Goal: Book appointment/travel/reservation

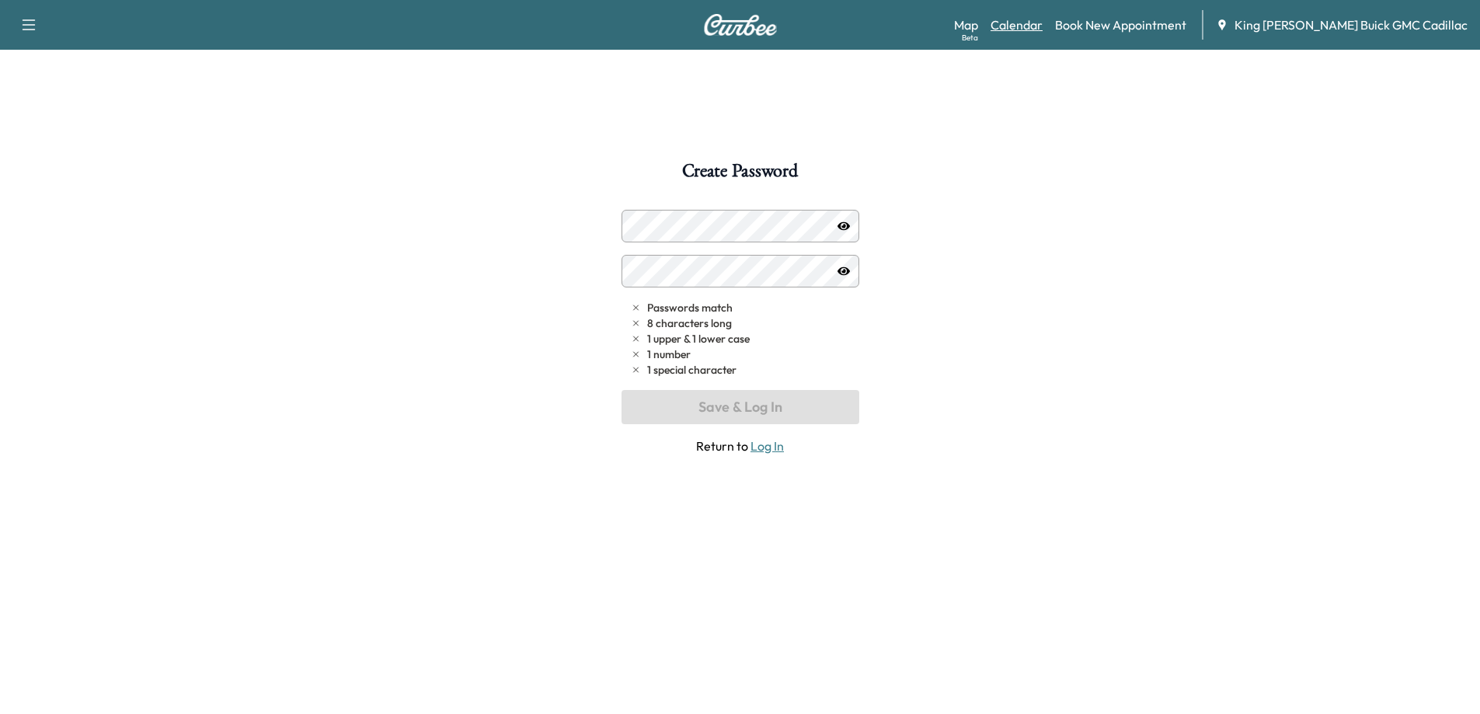
click at [947, 22] on link "Calendar" at bounding box center [1017, 25] width 52 height 19
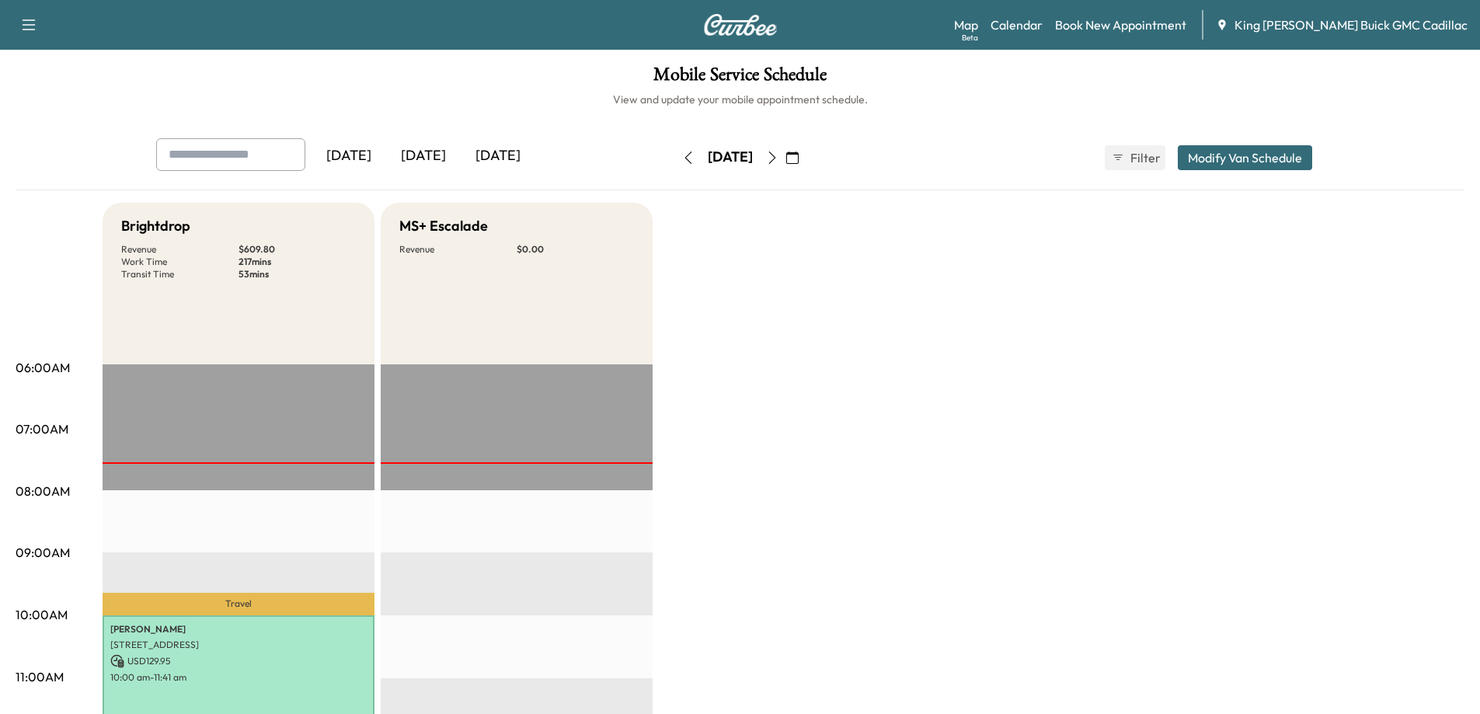
click at [504, 160] on div "[DATE]" at bounding box center [498, 156] width 75 height 36
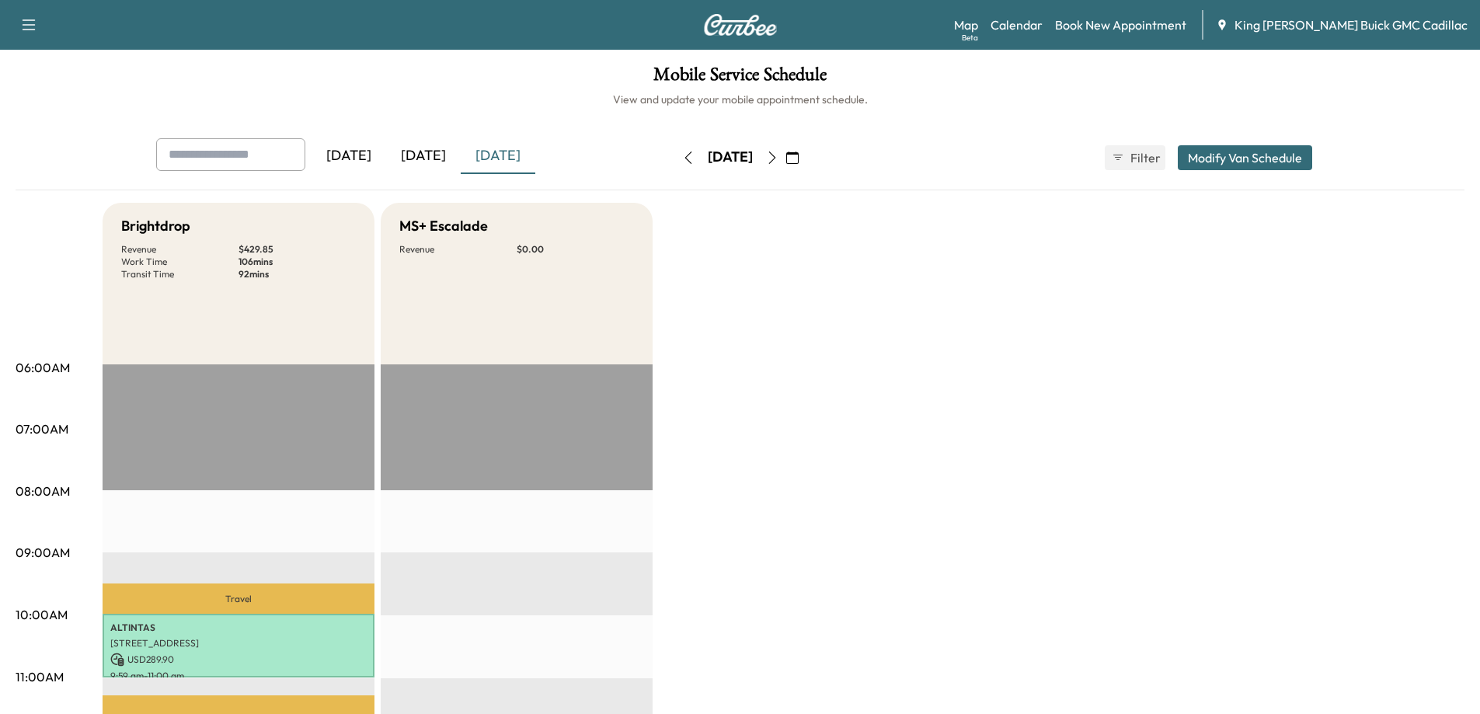
click at [778, 158] on icon "button" at bounding box center [772, 157] width 12 height 12
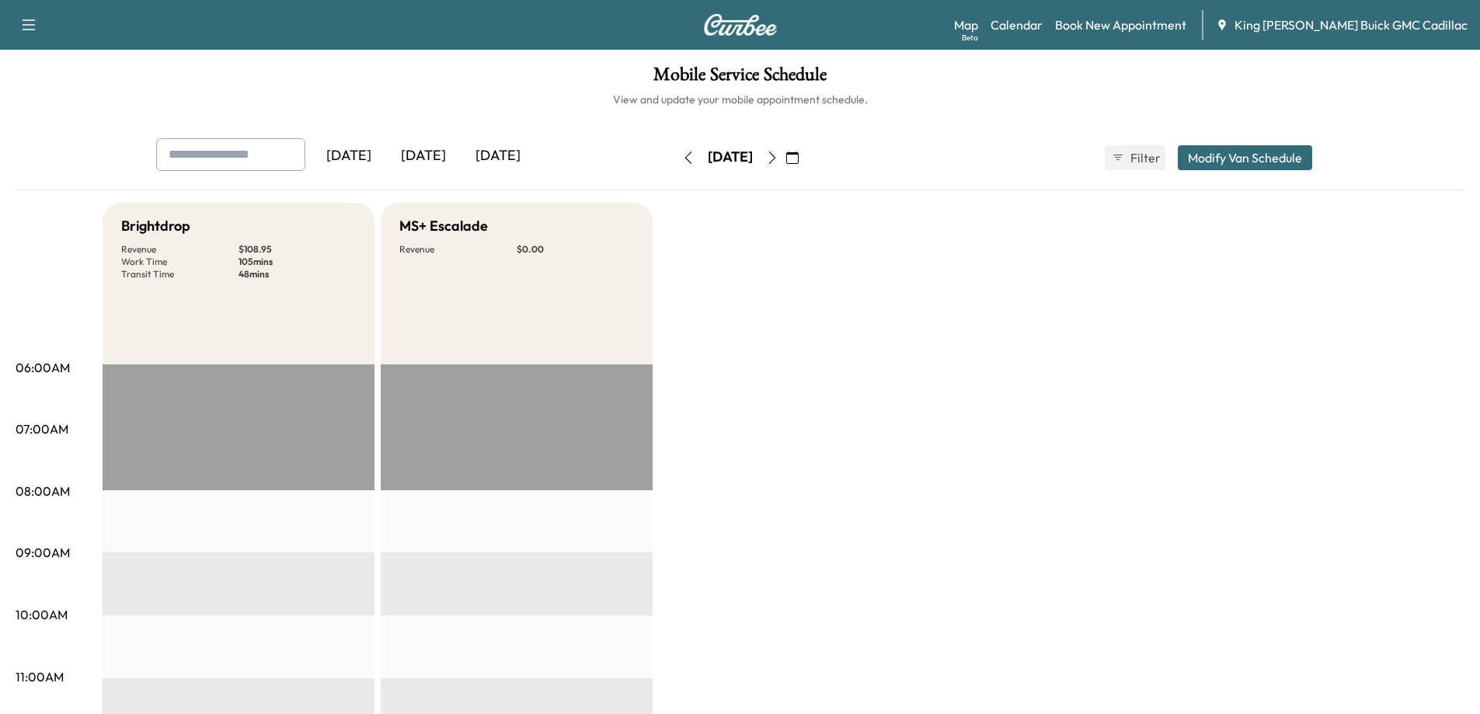
click at [778, 162] on icon "button" at bounding box center [772, 157] width 12 height 12
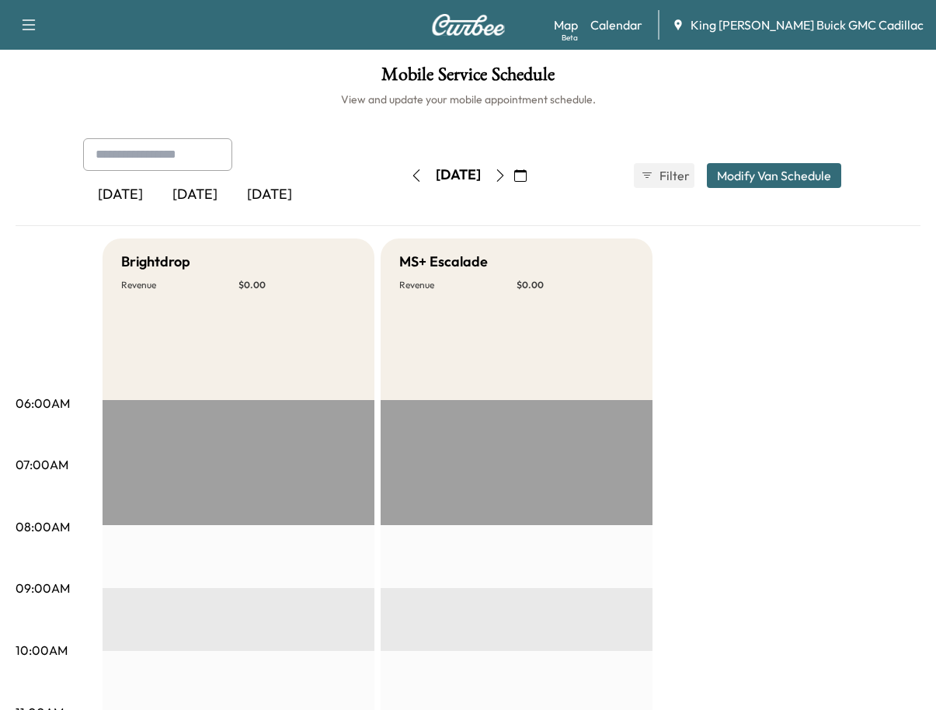
click at [527, 172] on icon "button" at bounding box center [520, 175] width 12 height 12
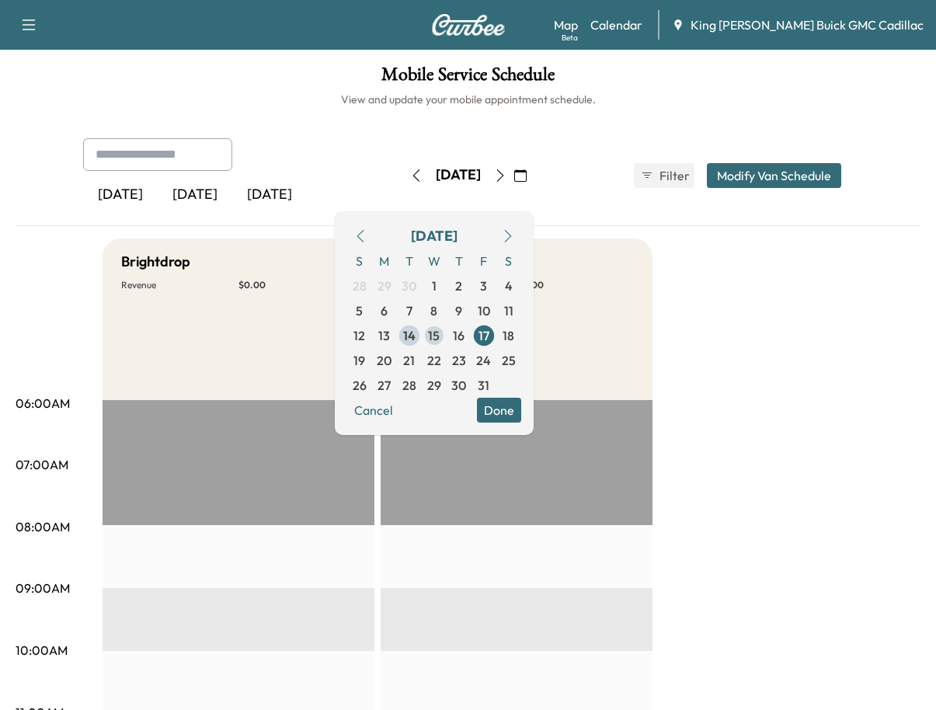
click at [440, 332] on span "15" at bounding box center [434, 335] width 12 height 19
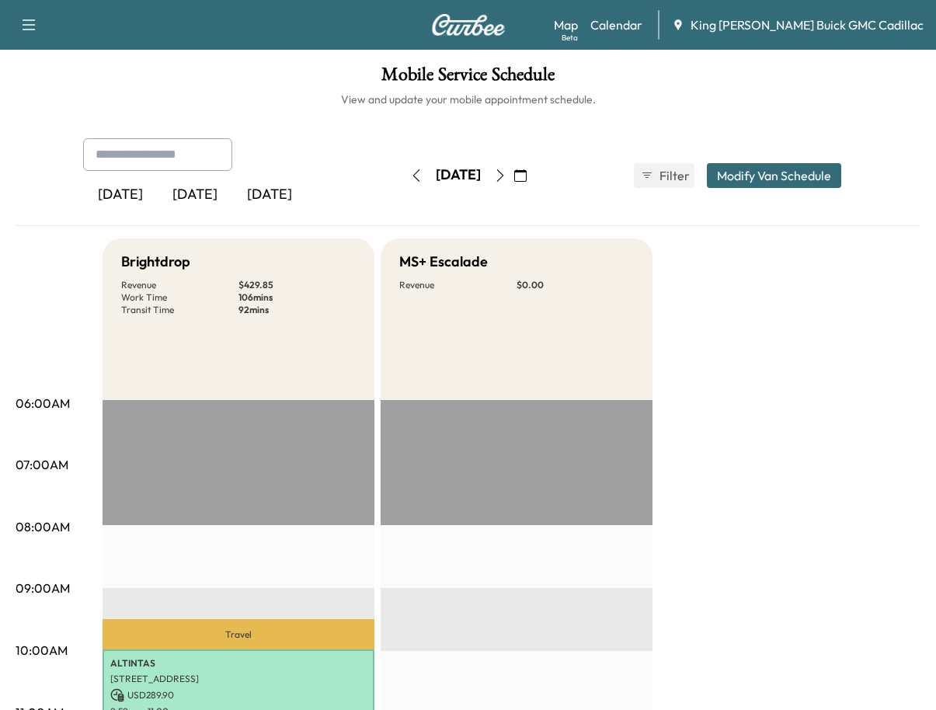
click at [732, 211] on div "[DATE] [DATE] [DATE] [DATE] October 2025 S M T W T F S 28 29 30 1 2 3 4 5 6 7 8…" at bounding box center [469, 175] width 796 height 75
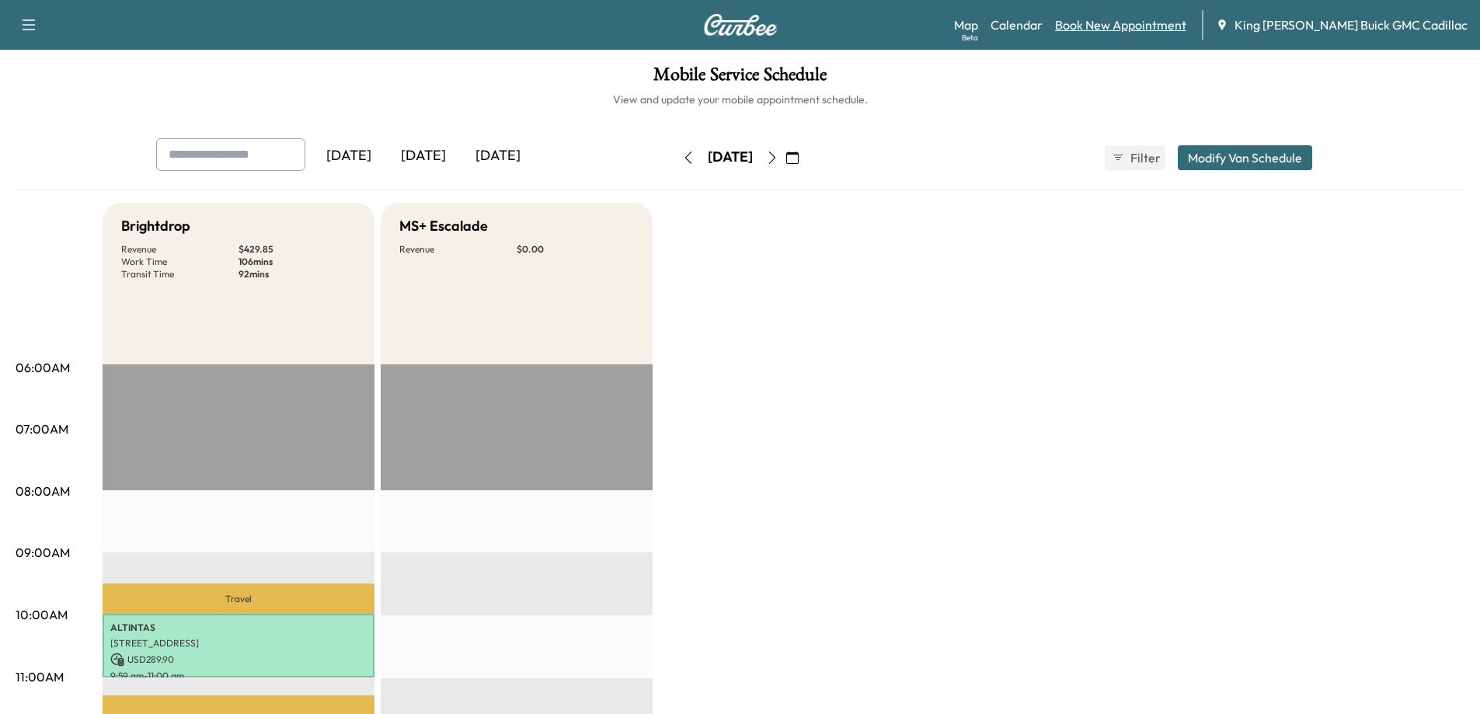
click at [947, 26] on link "Book New Appointment" at bounding box center [1120, 25] width 131 height 19
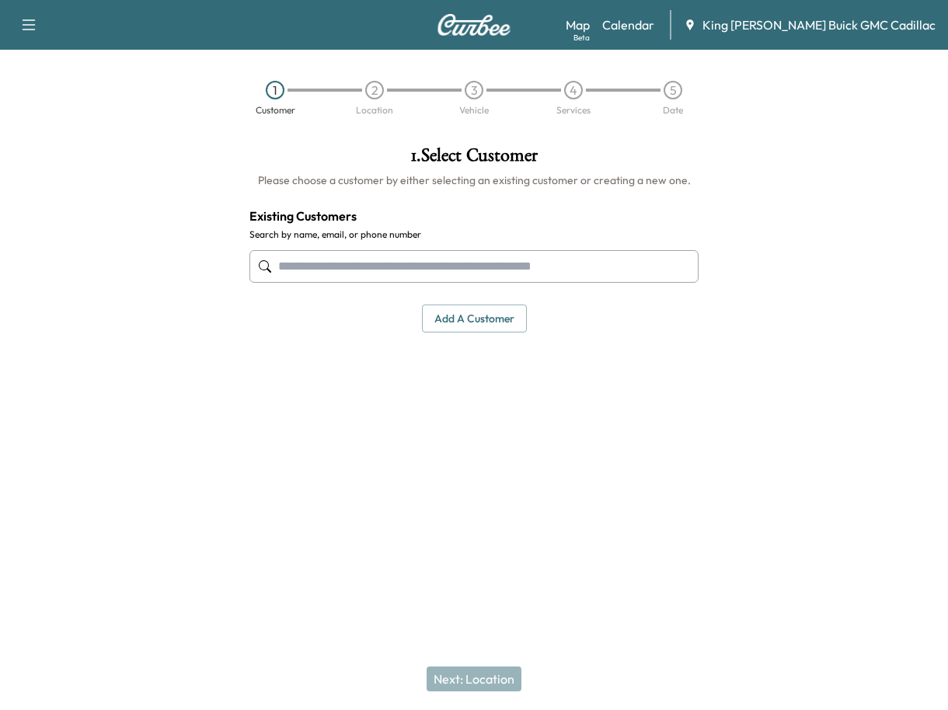
click at [468, 261] on input "text" at bounding box center [473, 266] width 449 height 33
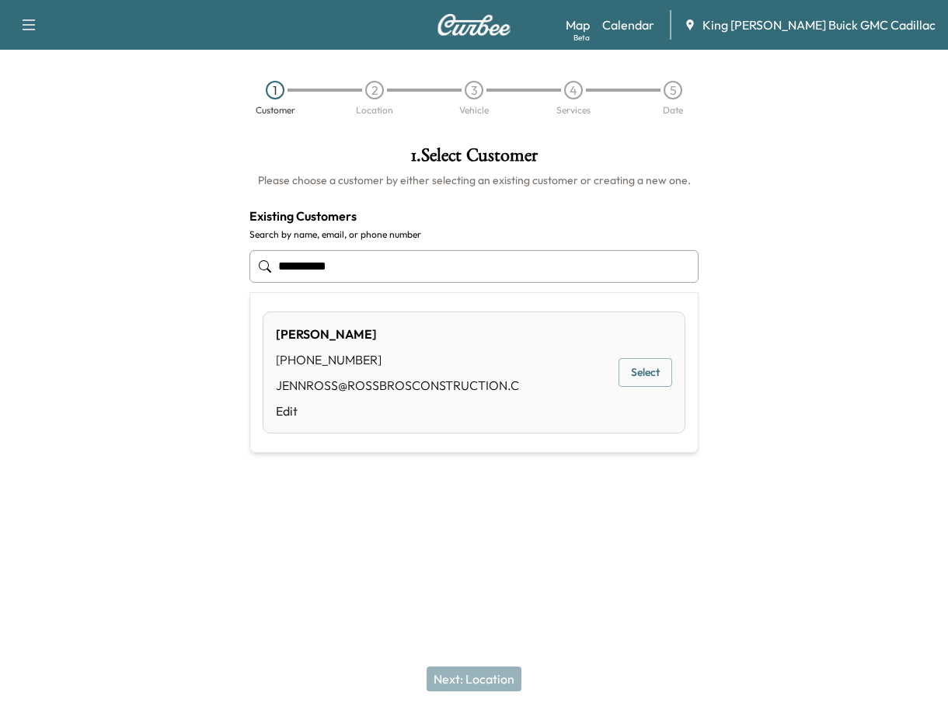
click at [611, 367] on div "[PERSON_NAME] [PHONE_NUMBER] JENNROSS@ROSSBROSCONSTRUCTION.C Edit Select" at bounding box center [474, 373] width 423 height 122
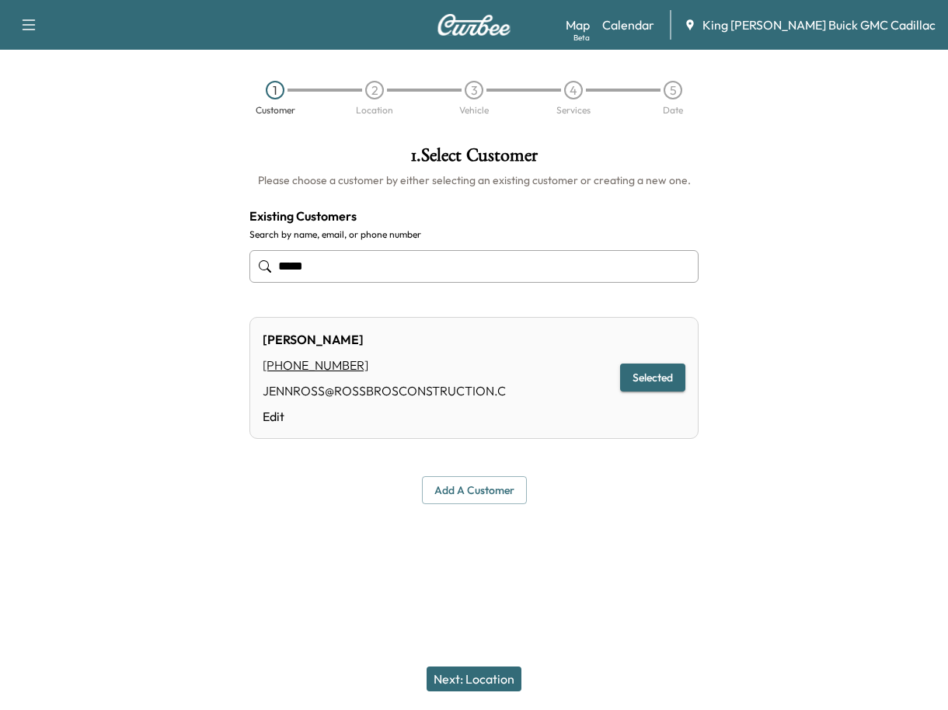
type input "****"
click at [642, 371] on button "Selected" at bounding box center [652, 378] width 65 height 29
click at [468, 678] on button "Next: Location" at bounding box center [474, 679] width 95 height 25
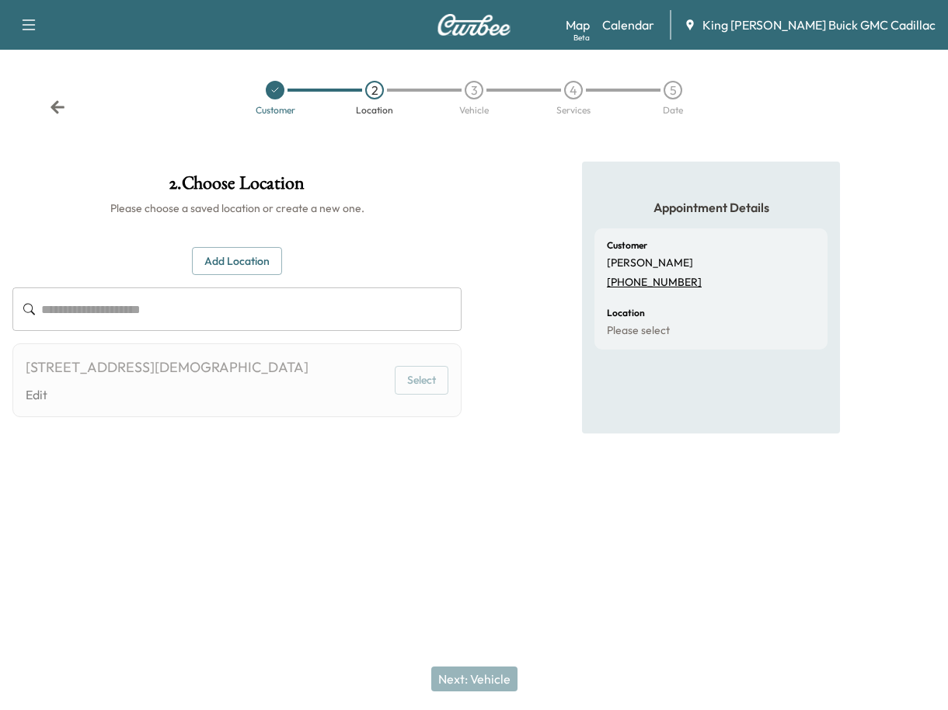
click at [52, 113] on icon at bounding box center [58, 107] width 16 height 16
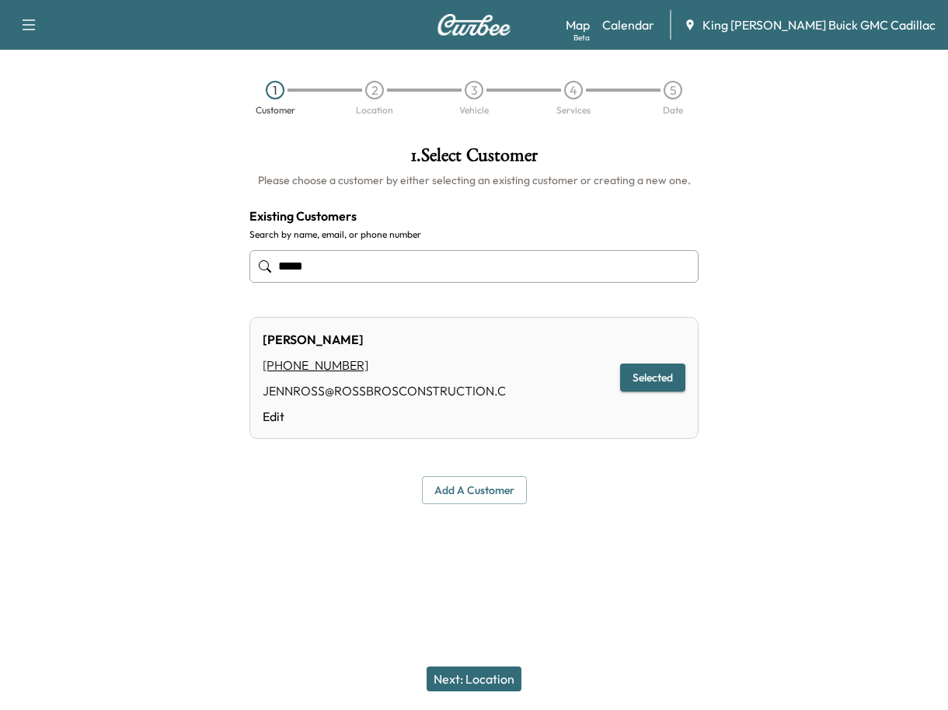
click at [477, 688] on button "Next: Location" at bounding box center [474, 679] width 95 height 25
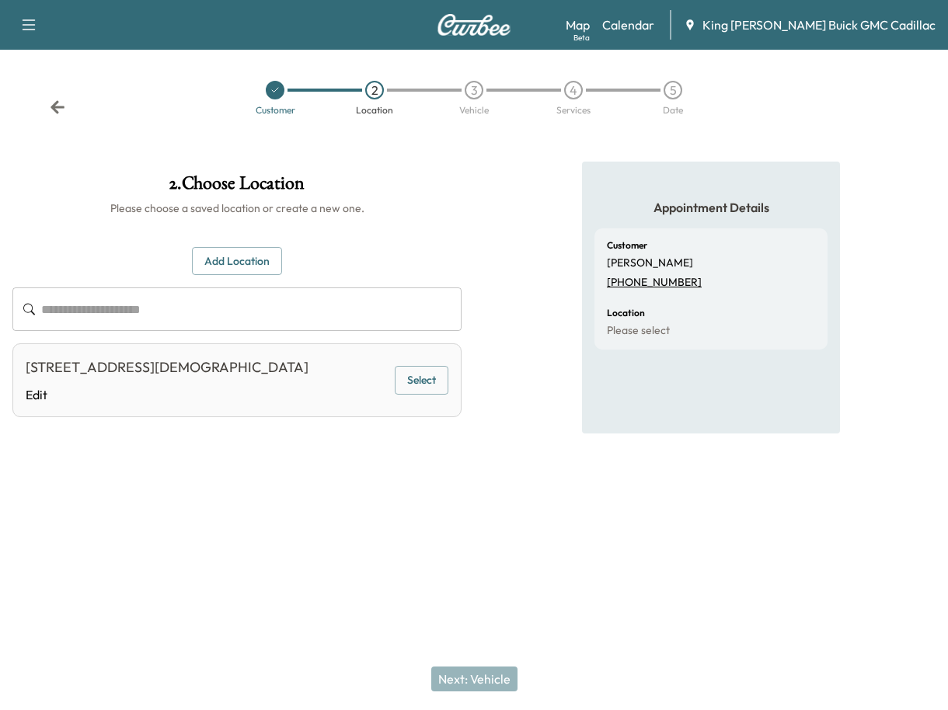
click at [440, 378] on button "Select" at bounding box center [422, 380] width 54 height 29
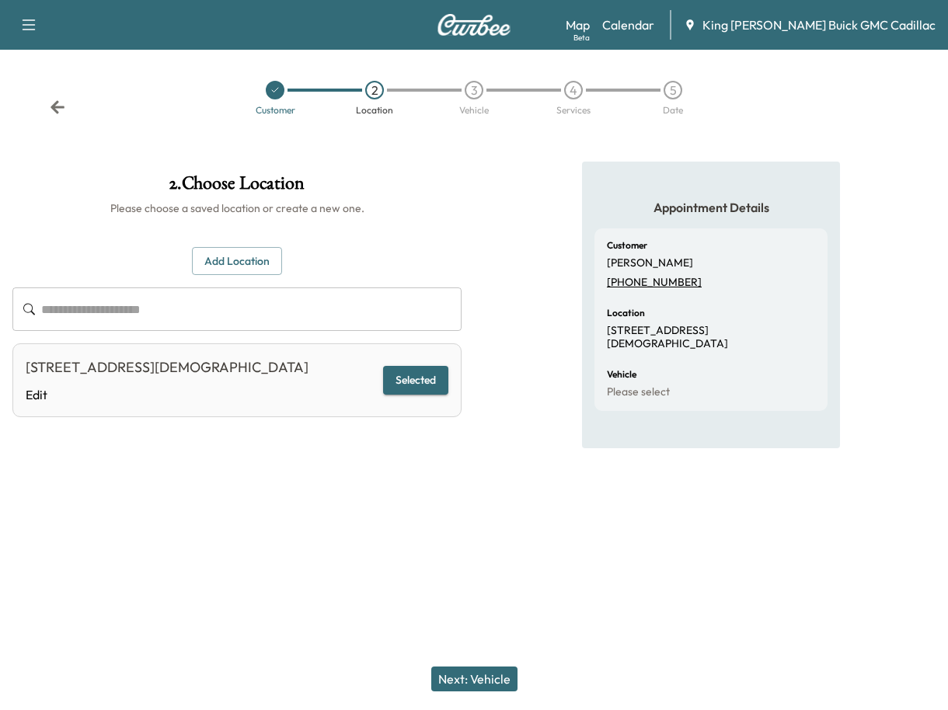
click at [508, 676] on button "Next: Vehicle" at bounding box center [474, 679] width 86 height 25
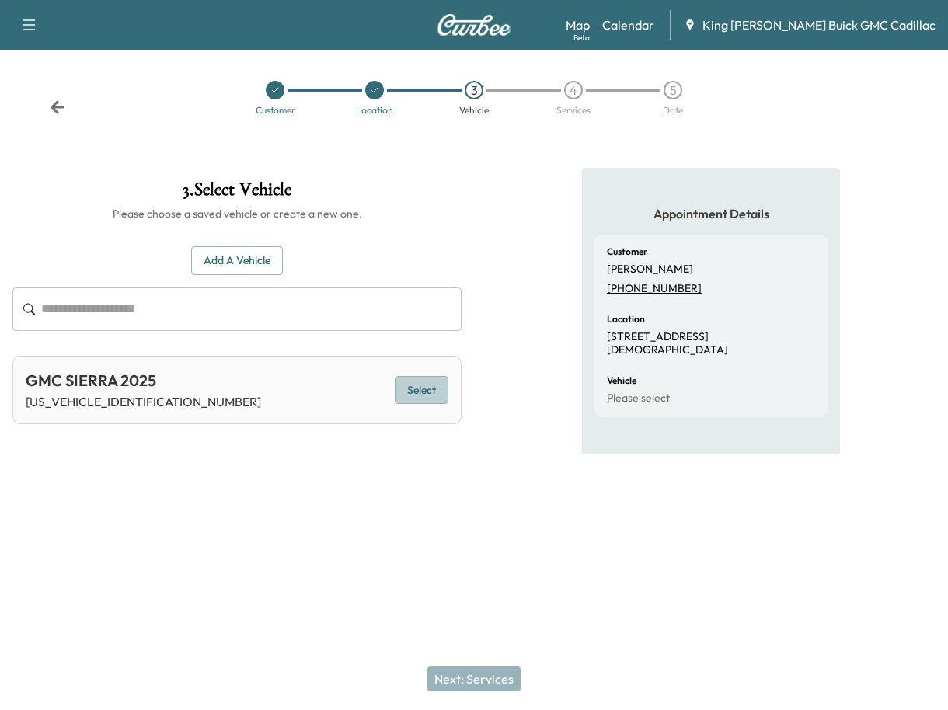
click at [405, 398] on button "Select" at bounding box center [422, 390] width 54 height 29
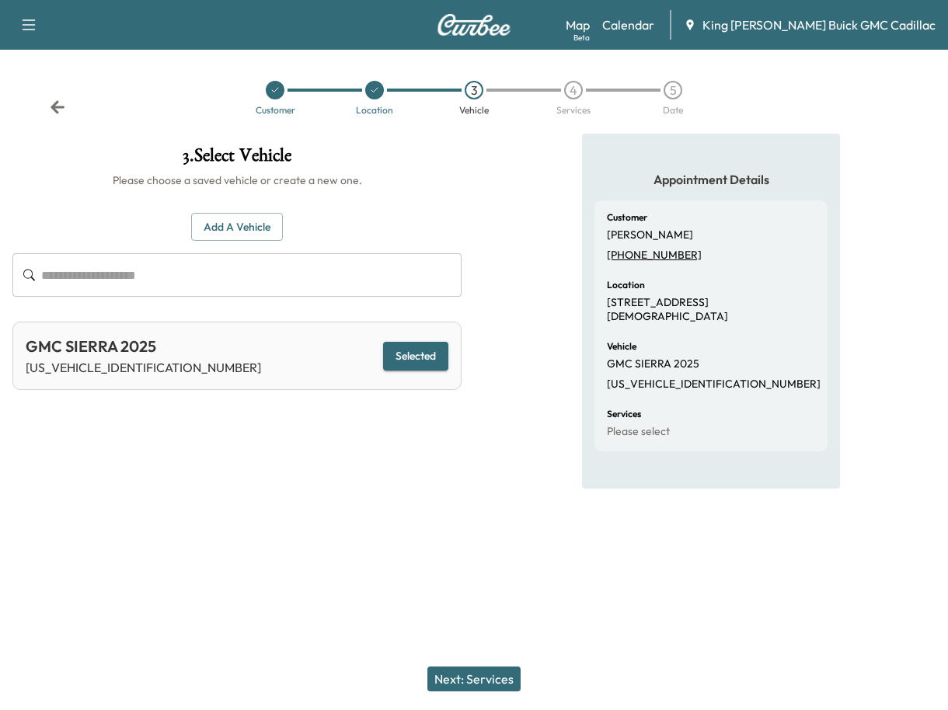
click at [453, 670] on button "Next: Services" at bounding box center [473, 679] width 93 height 25
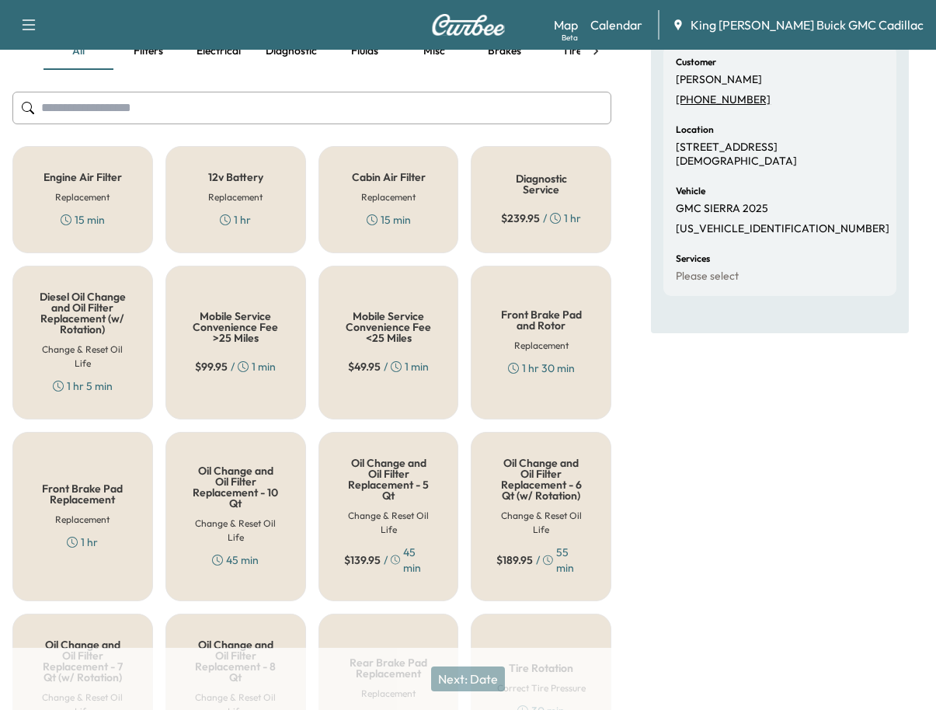
scroll to position [233, 0]
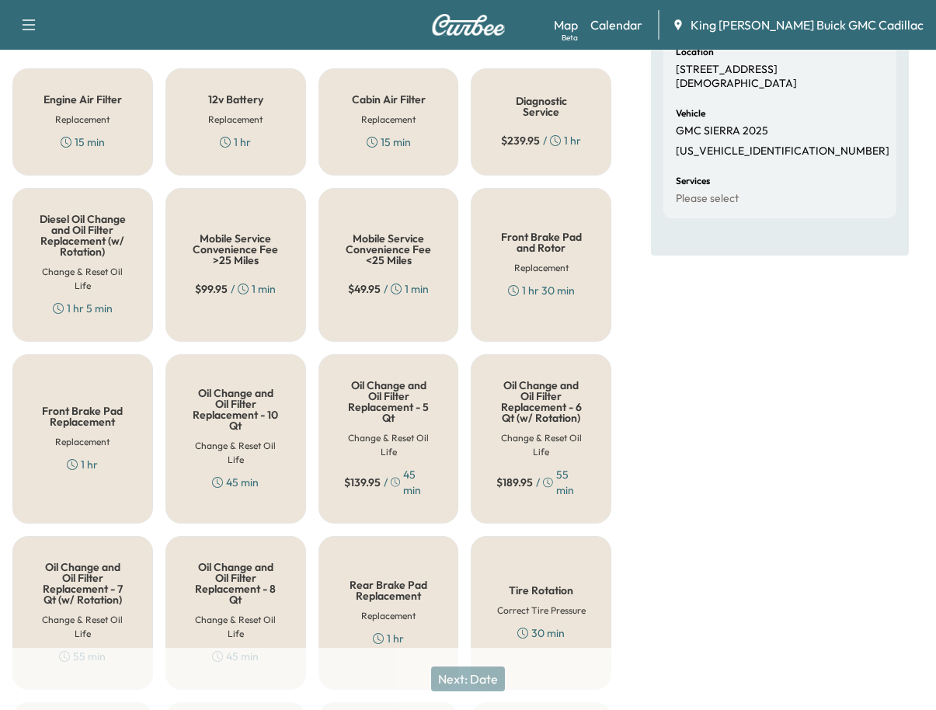
click at [260, 614] on h6 "Change & Reset Oil Life" at bounding box center [235, 627] width 89 height 28
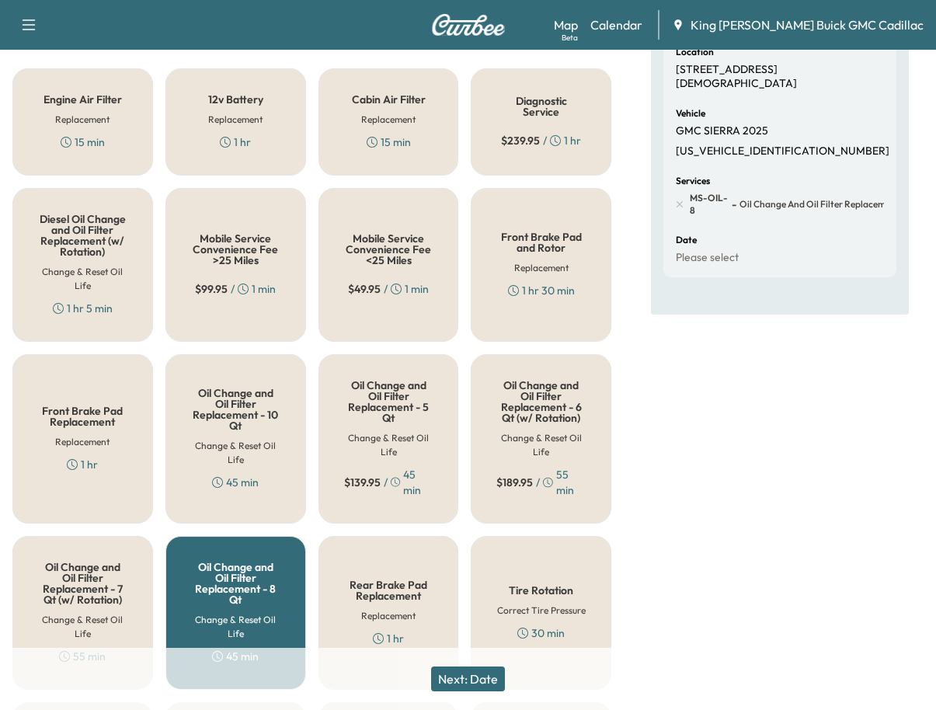
click at [500, 680] on button "Next: Date" at bounding box center [468, 679] width 74 height 25
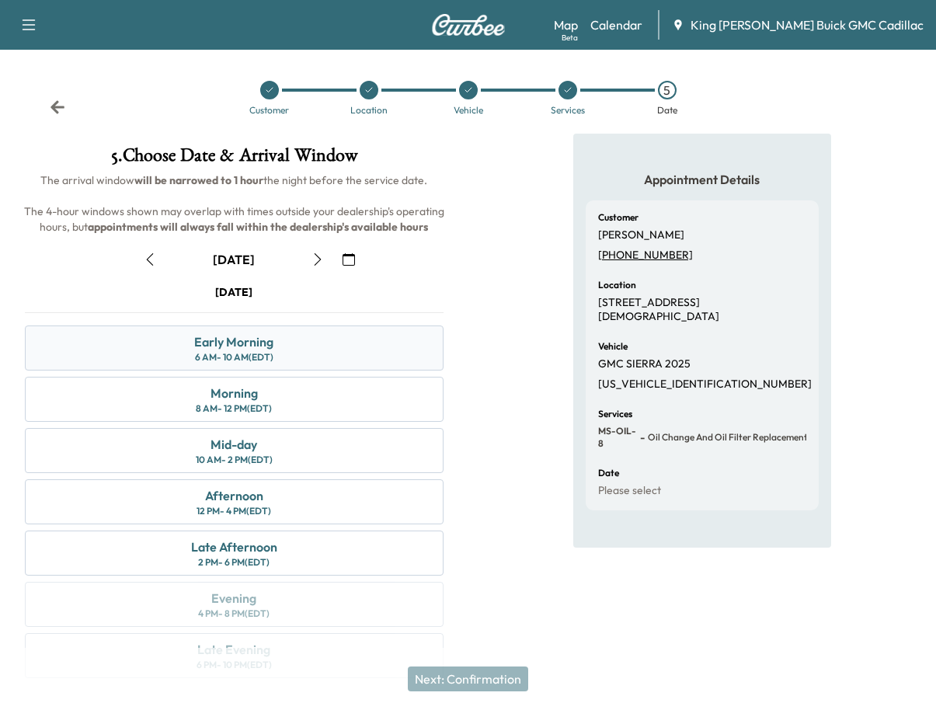
click at [276, 365] on div "Early Morning 6 AM - 10 AM (EDT)" at bounding box center [234, 348] width 419 height 45
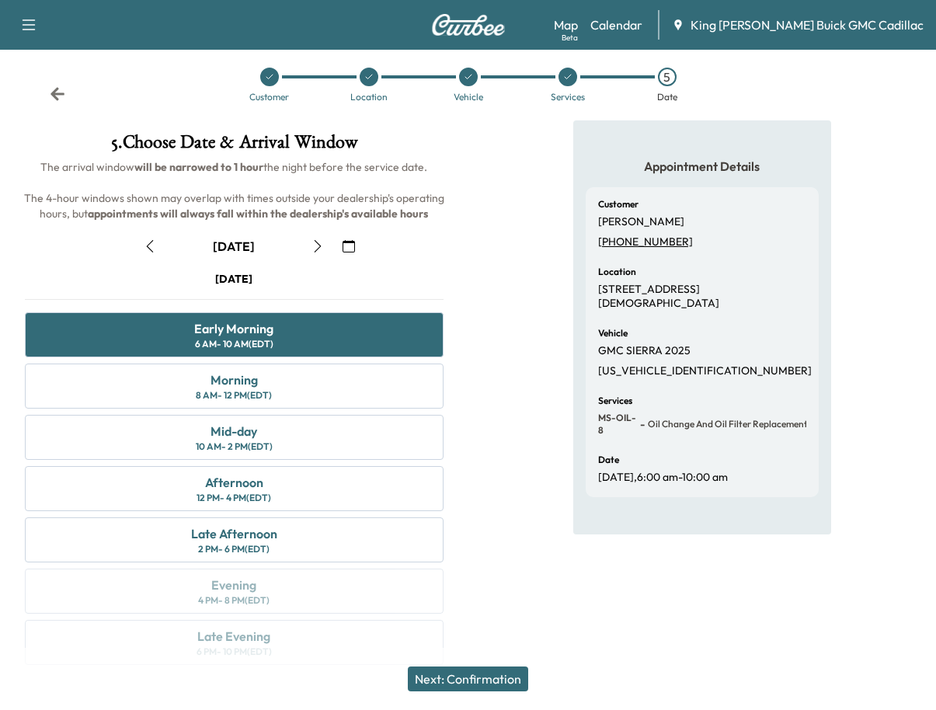
scroll to position [37, 0]
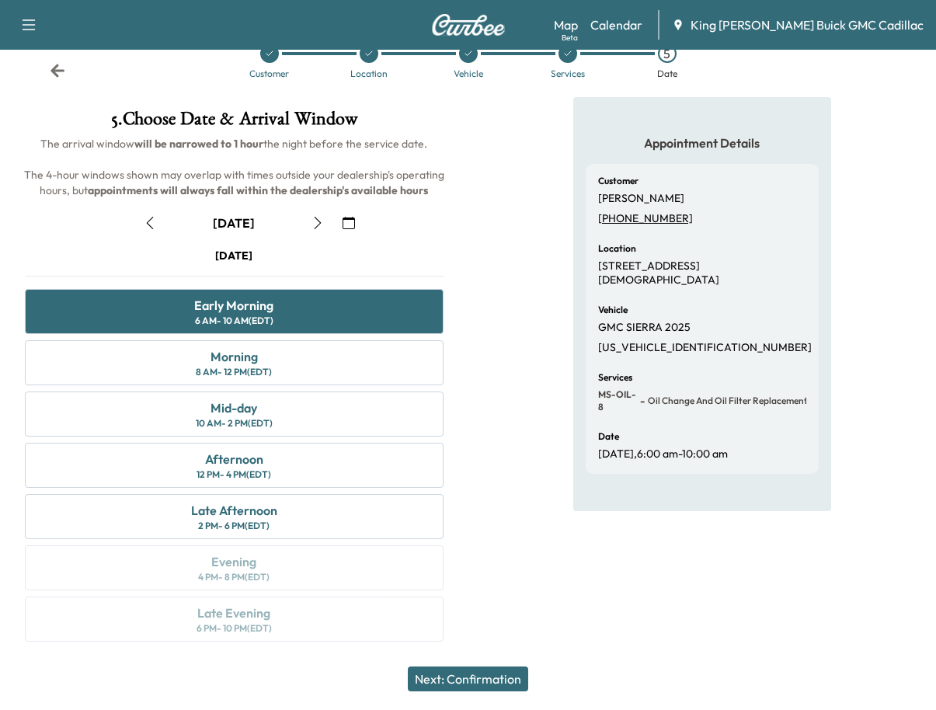
click at [498, 670] on button "Next: Confirmation" at bounding box center [468, 679] width 120 height 25
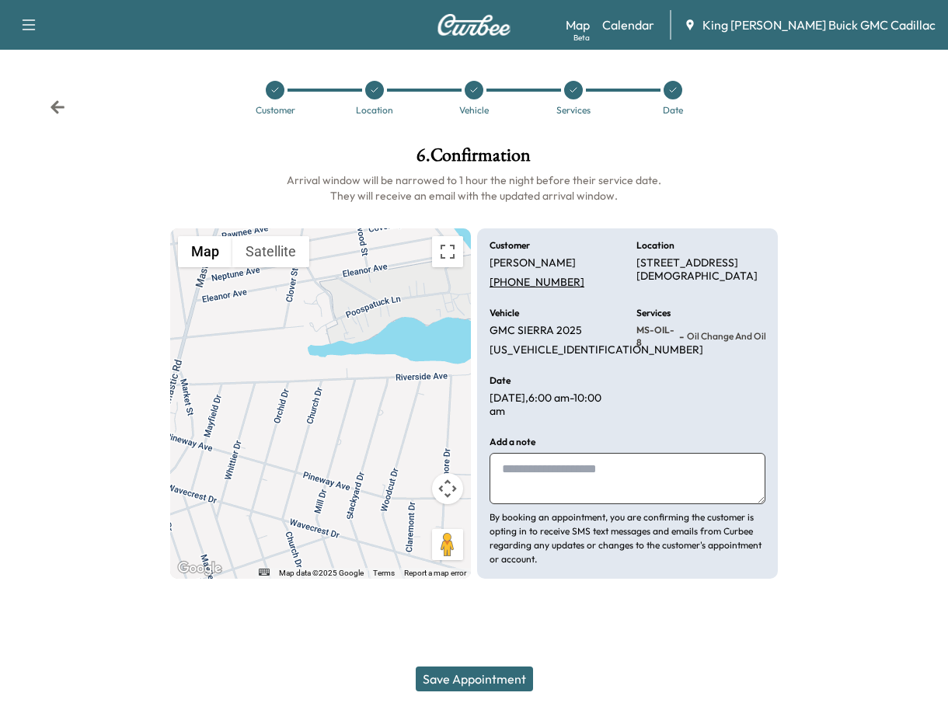
click at [523, 489] on textarea at bounding box center [627, 478] width 276 height 51
type textarea "**********"
click at [525, 675] on button "Save Appointment" at bounding box center [474, 679] width 117 height 25
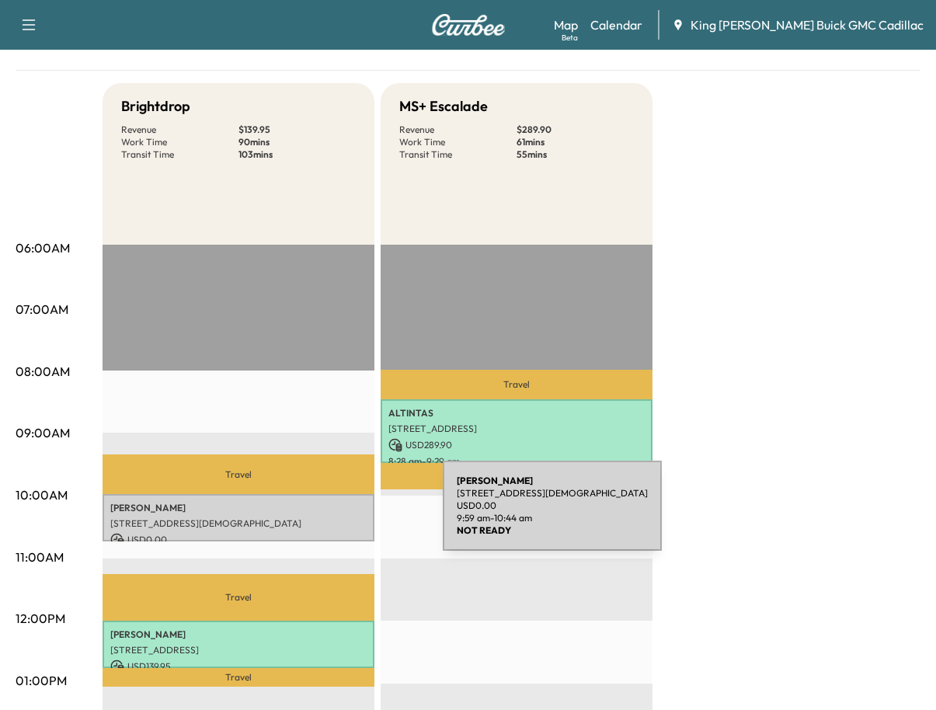
scroll to position [233, 0]
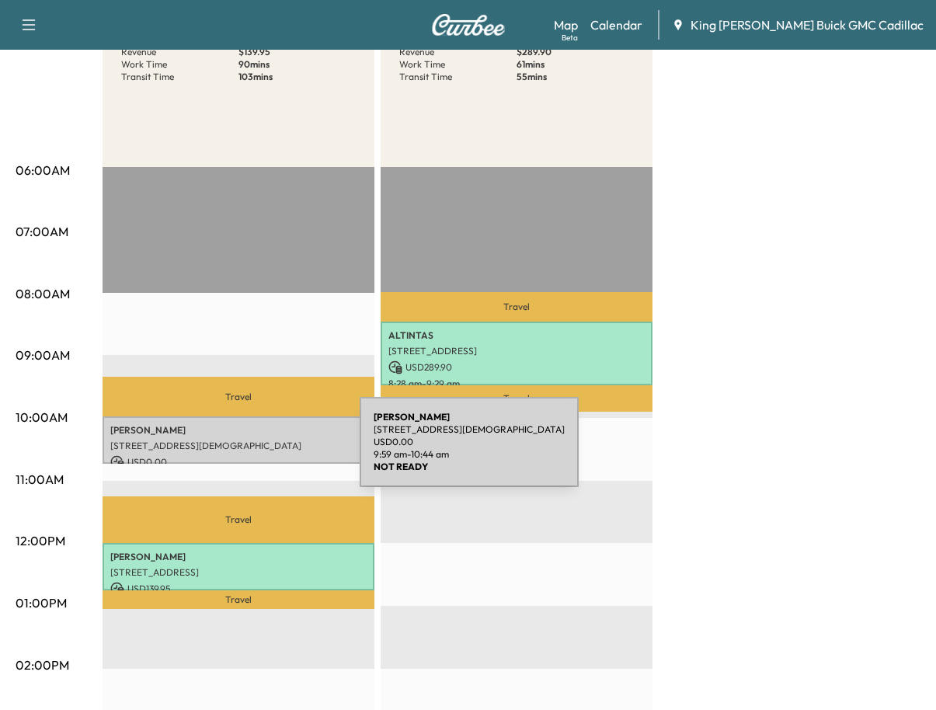
click at [243, 451] on div "[PERSON_NAME][GEOGRAPHIC_DATA][STREET_ADDRESS][GEOGRAPHIC_DATA] USD 0.00 9:59 a…" at bounding box center [239, 439] width 272 height 47
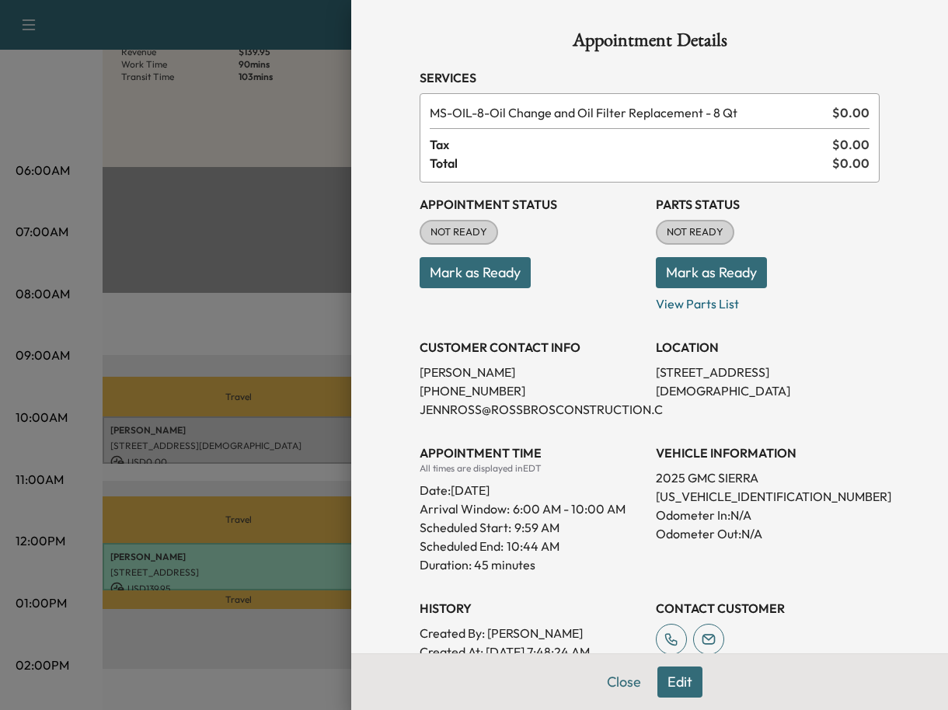
click at [434, 277] on button "Mark as Ready" at bounding box center [475, 272] width 111 height 31
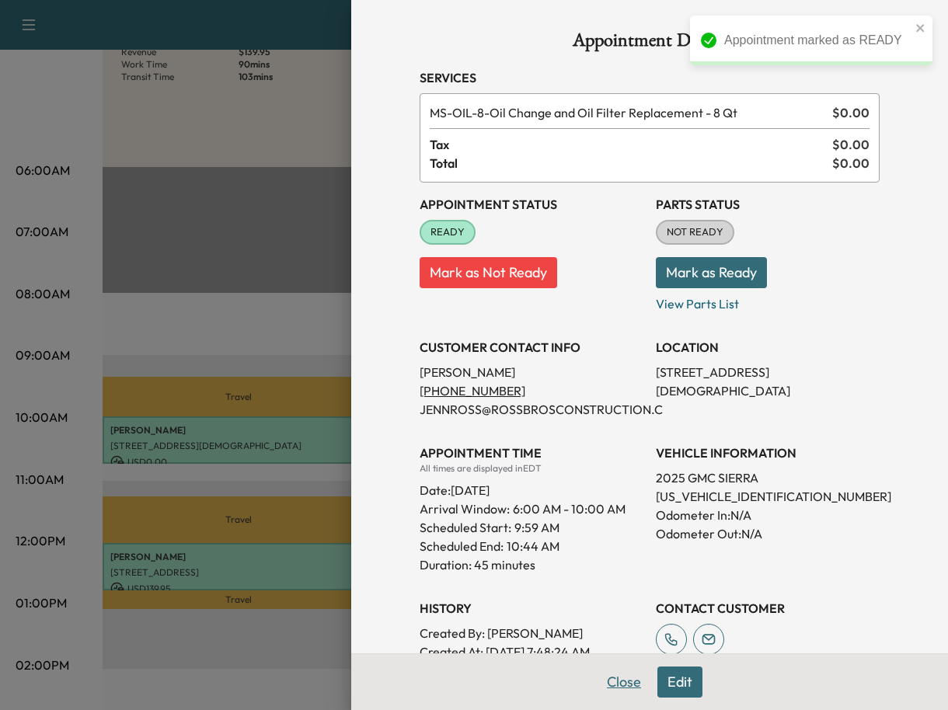
click at [621, 677] on button "Close" at bounding box center [624, 682] width 54 height 31
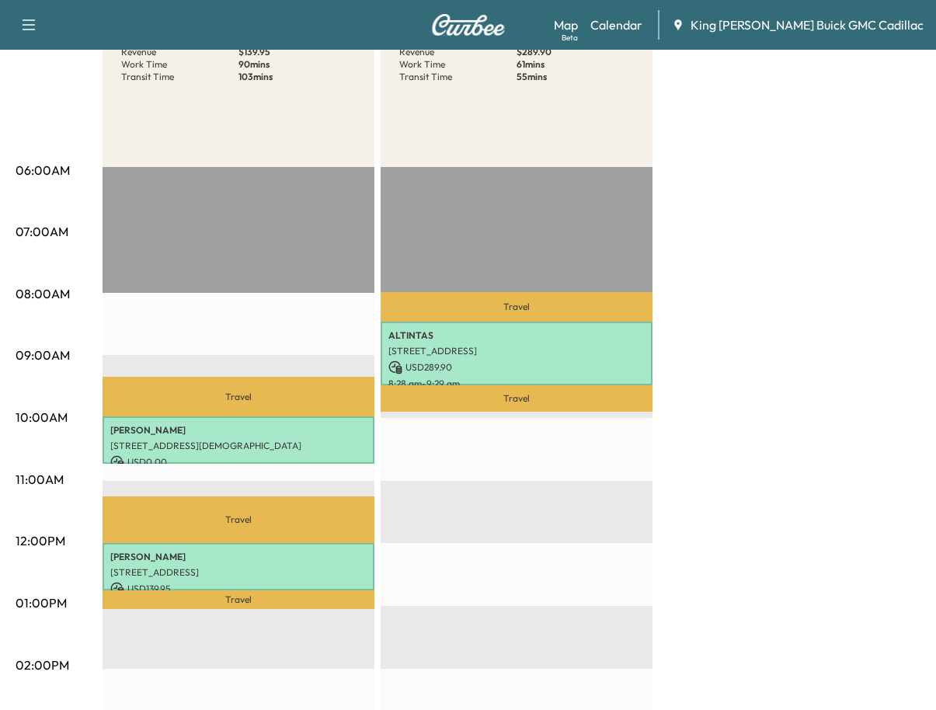
scroll to position [0, 0]
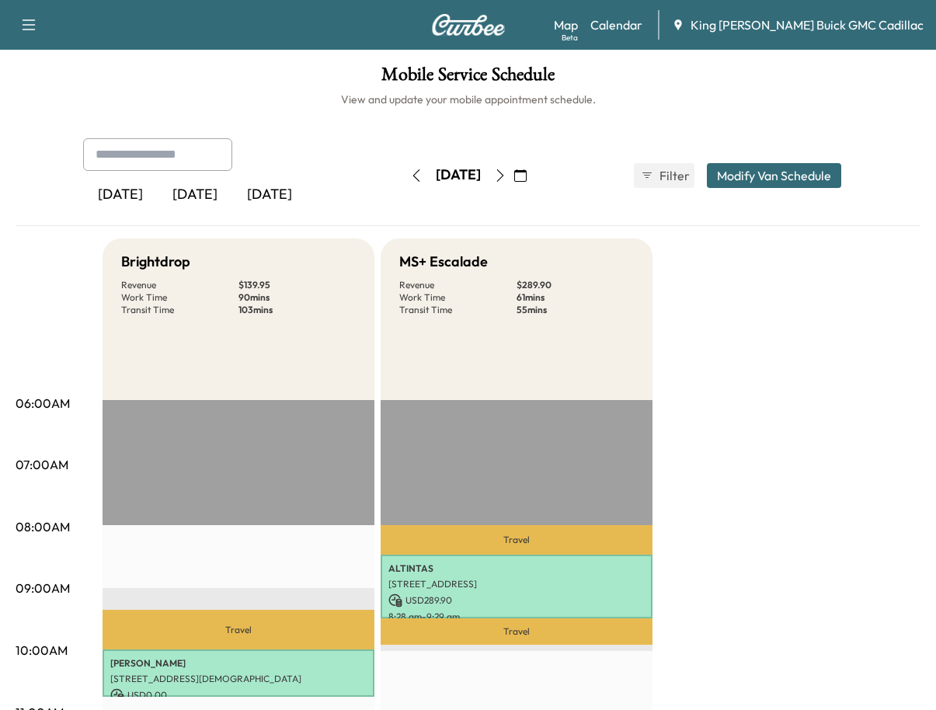
click at [410, 181] on icon "button" at bounding box center [416, 175] width 12 height 12
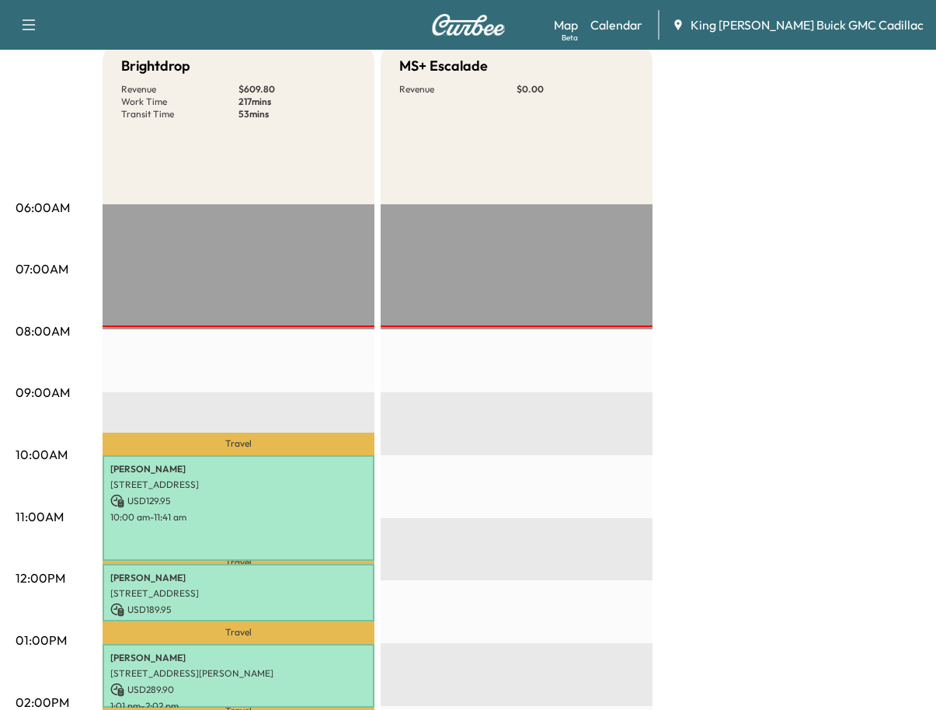
scroll to position [78, 0]
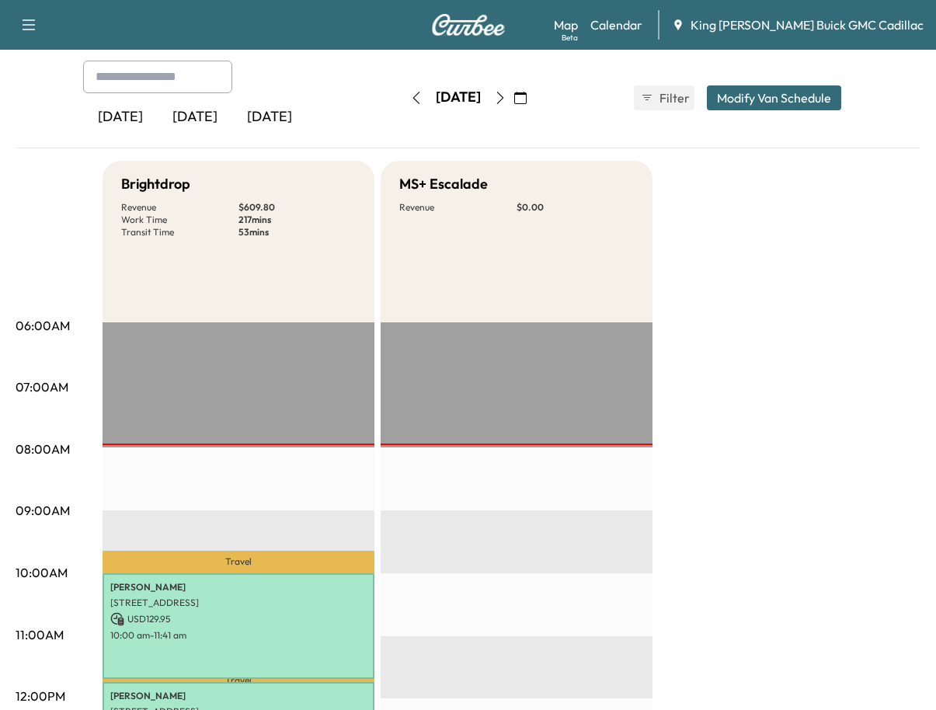
click at [507, 100] on icon "button" at bounding box center [500, 98] width 12 height 12
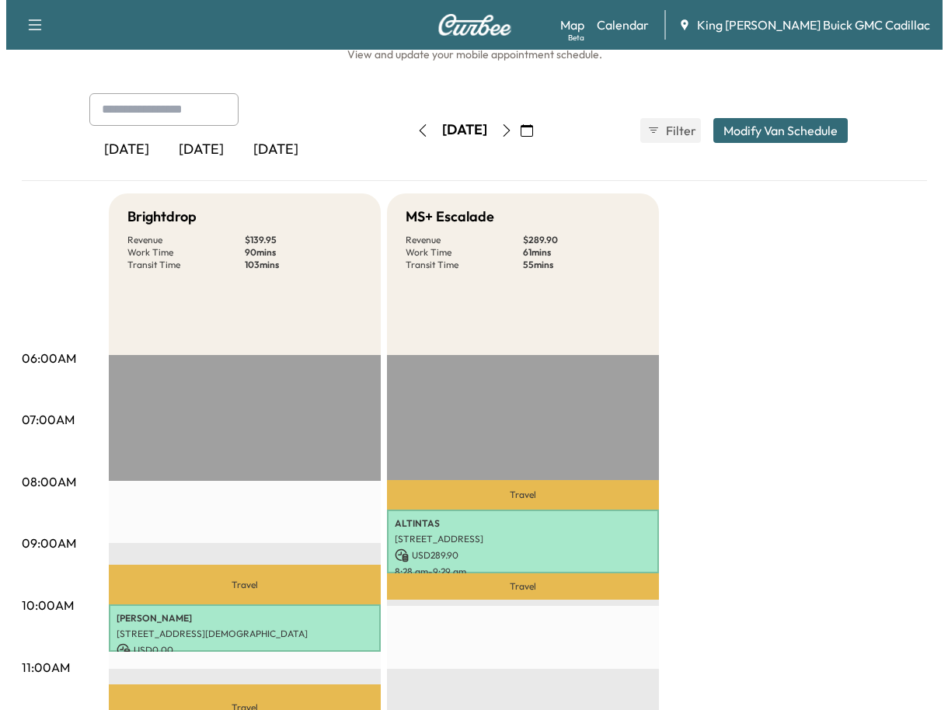
scroll to position [155, 0]
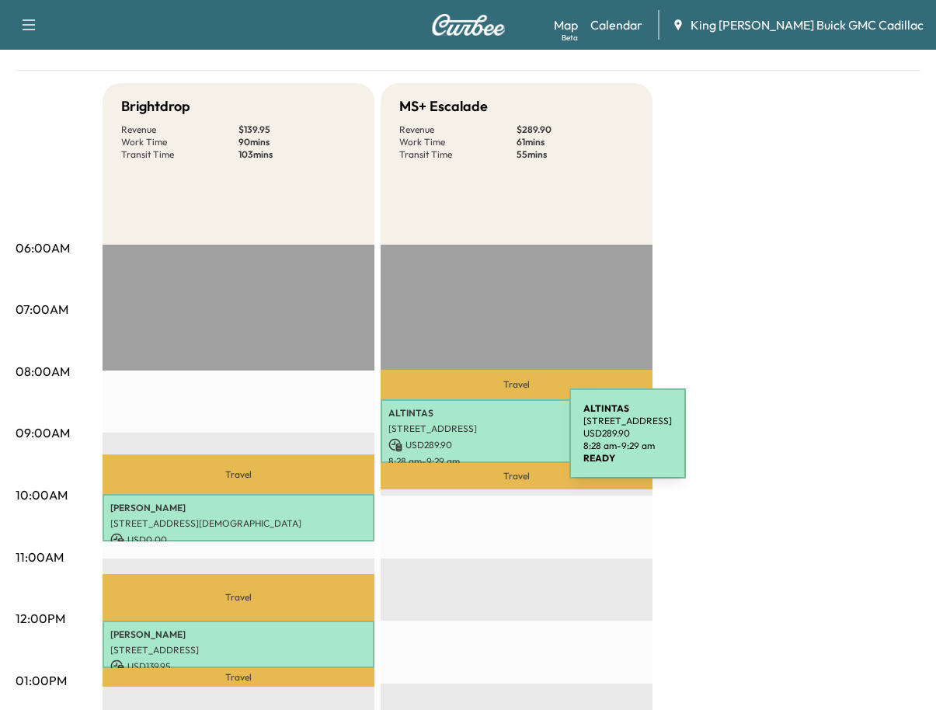
click at [453, 442] on p "USD 289.90" at bounding box center [516, 445] width 256 height 14
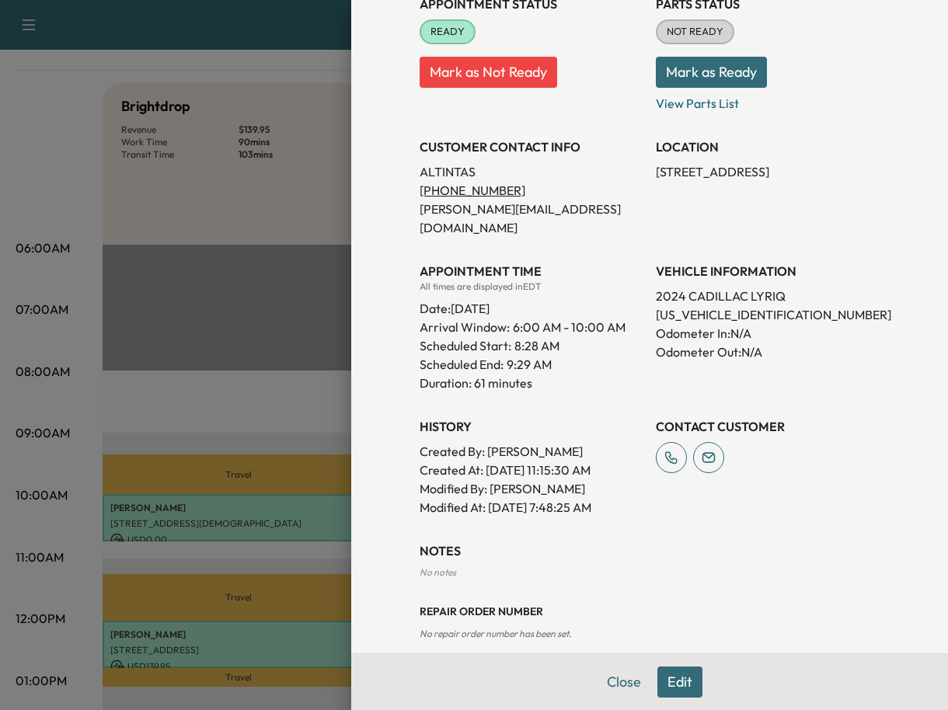
click at [657, 679] on button "Edit" at bounding box center [679, 682] width 45 height 31
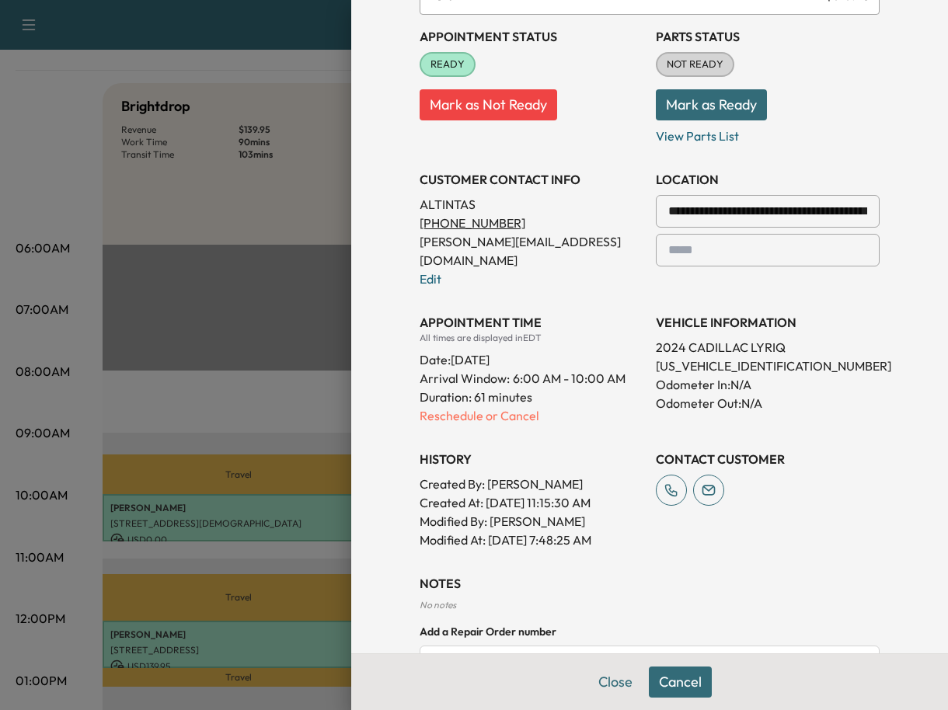
scroll to position [252, 0]
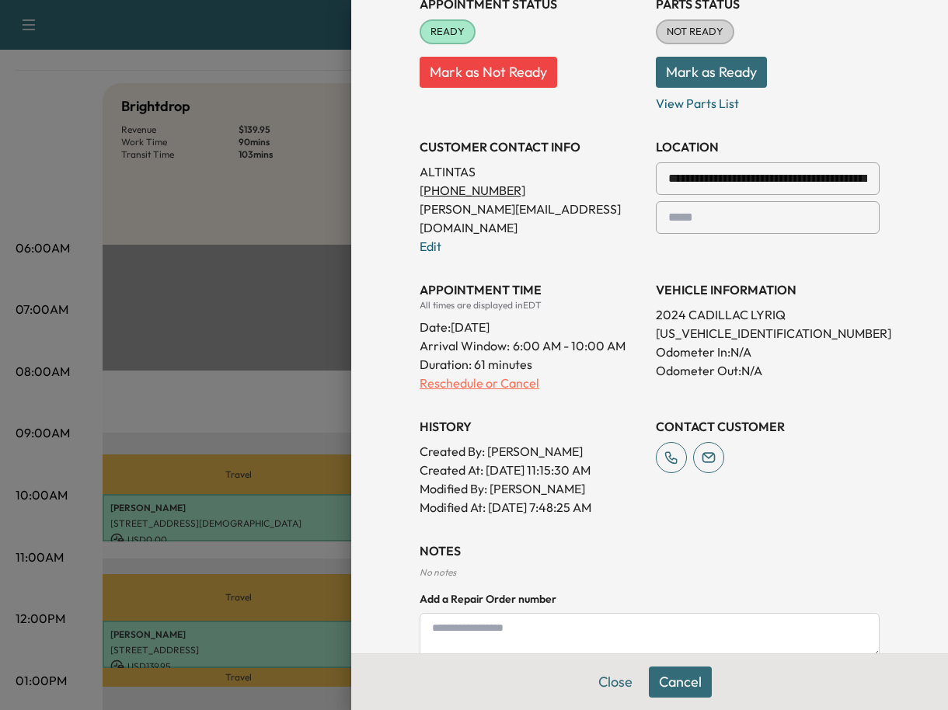
click at [474, 374] on p "Reschedule or Cancel" at bounding box center [532, 383] width 224 height 19
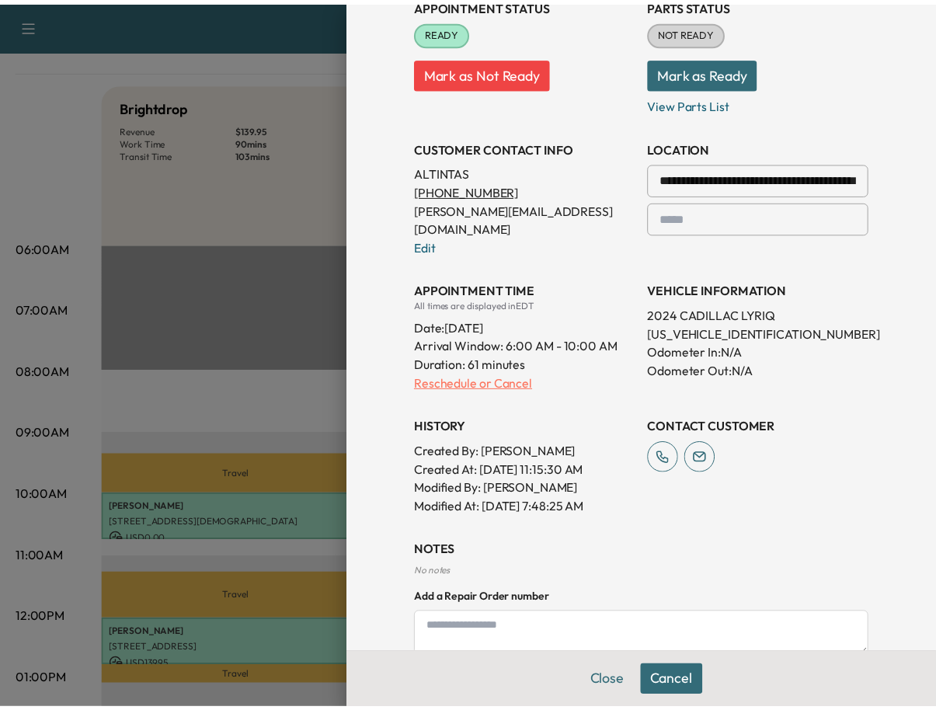
scroll to position [0, 0]
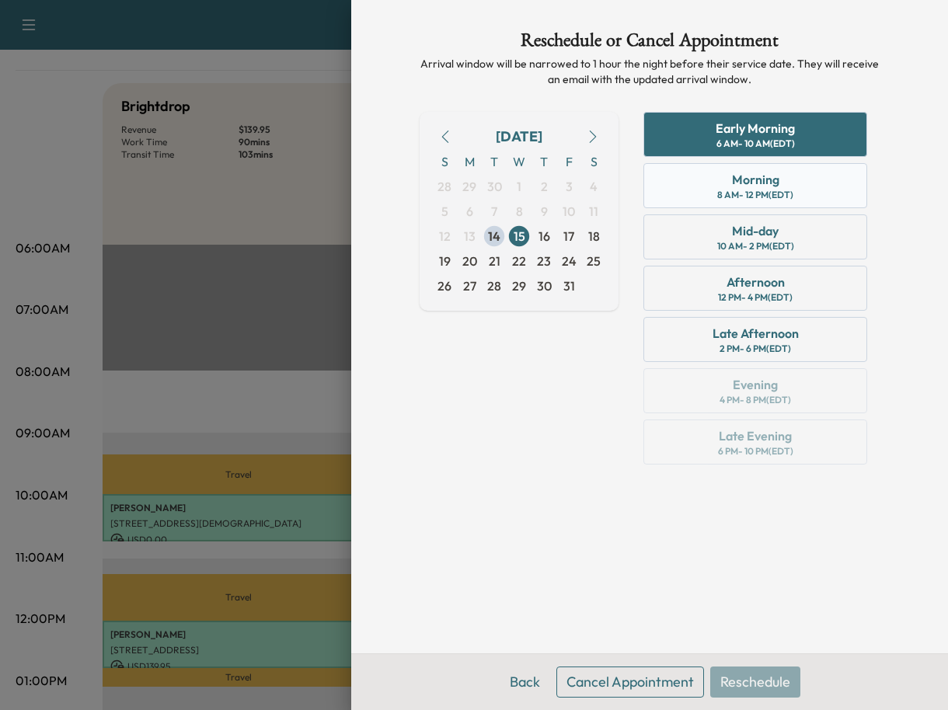
click at [705, 193] on div "Morning 8 AM - 12 PM (EDT)" at bounding box center [755, 185] width 224 height 45
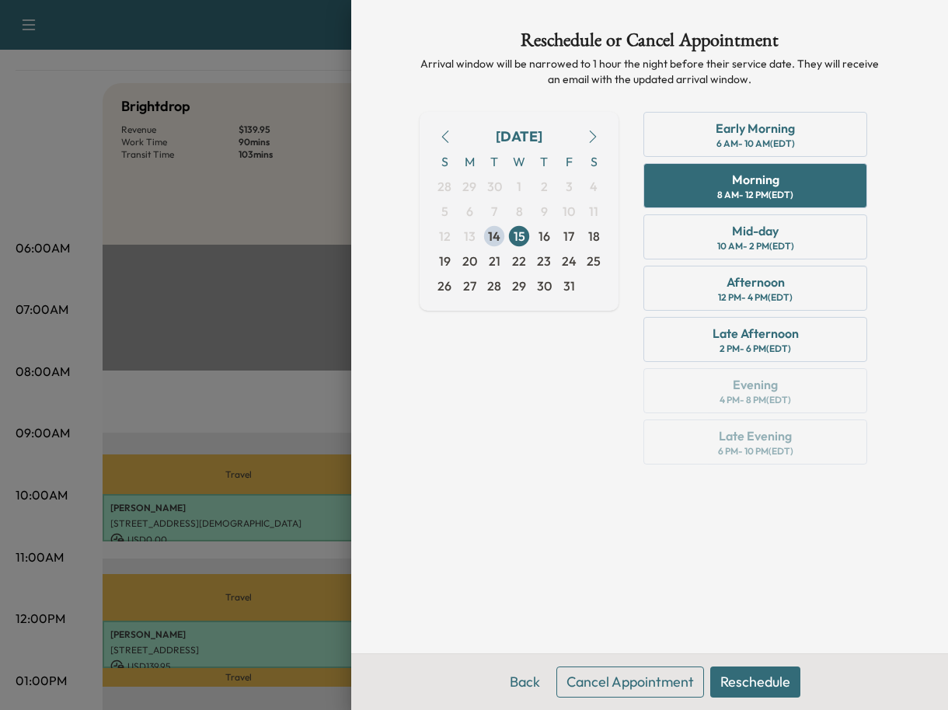
click at [775, 673] on button "Reschedule" at bounding box center [755, 682] width 90 height 31
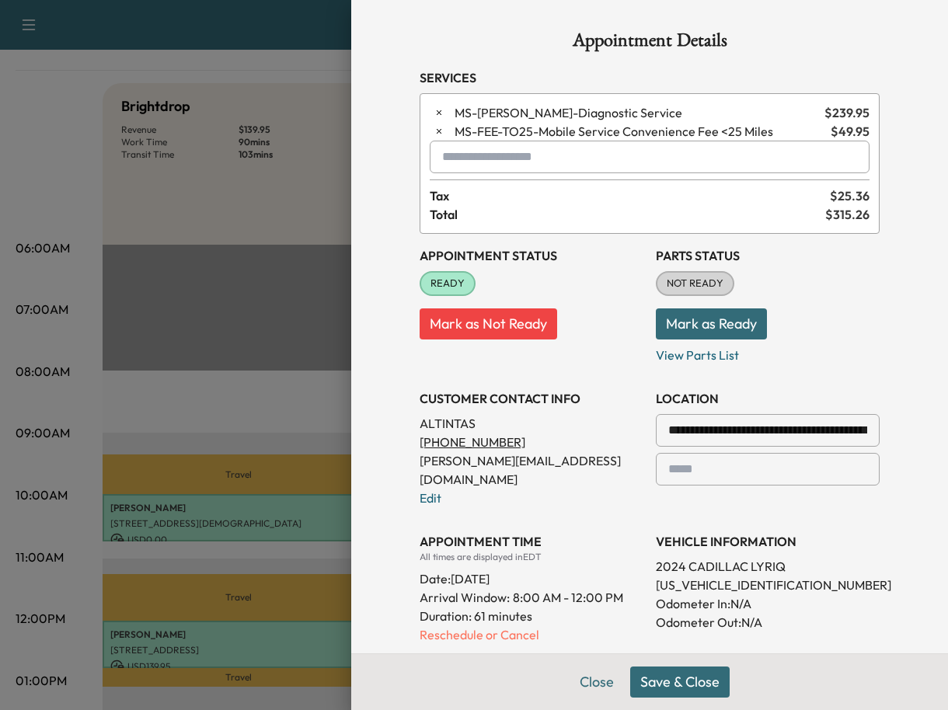
click at [711, 681] on button "Save & Close" at bounding box center [679, 682] width 99 height 31
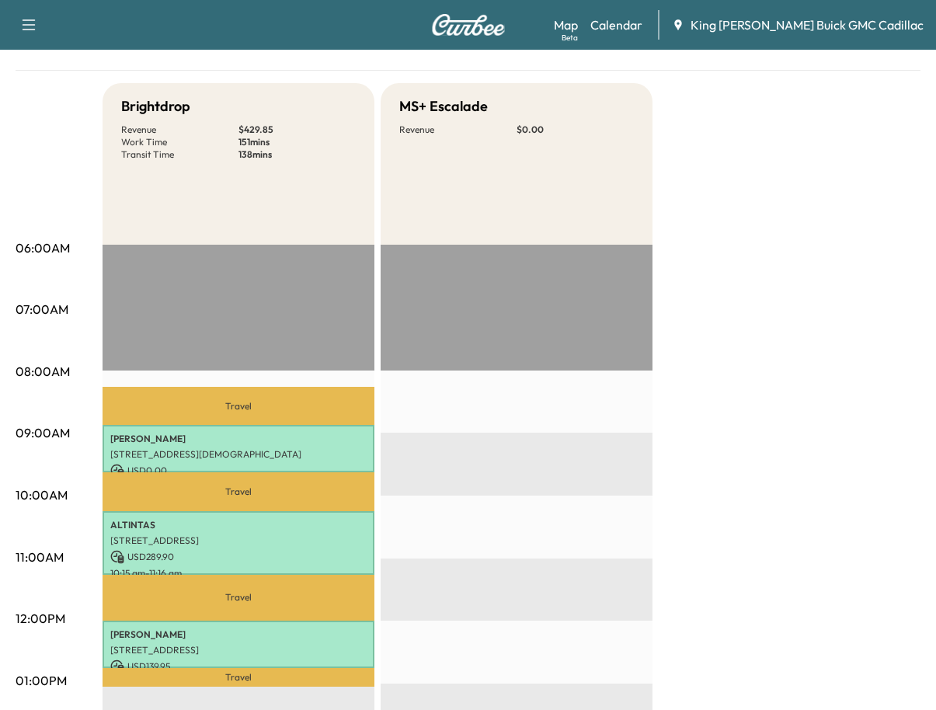
click at [178, 409] on p "Travel" at bounding box center [239, 406] width 272 height 39
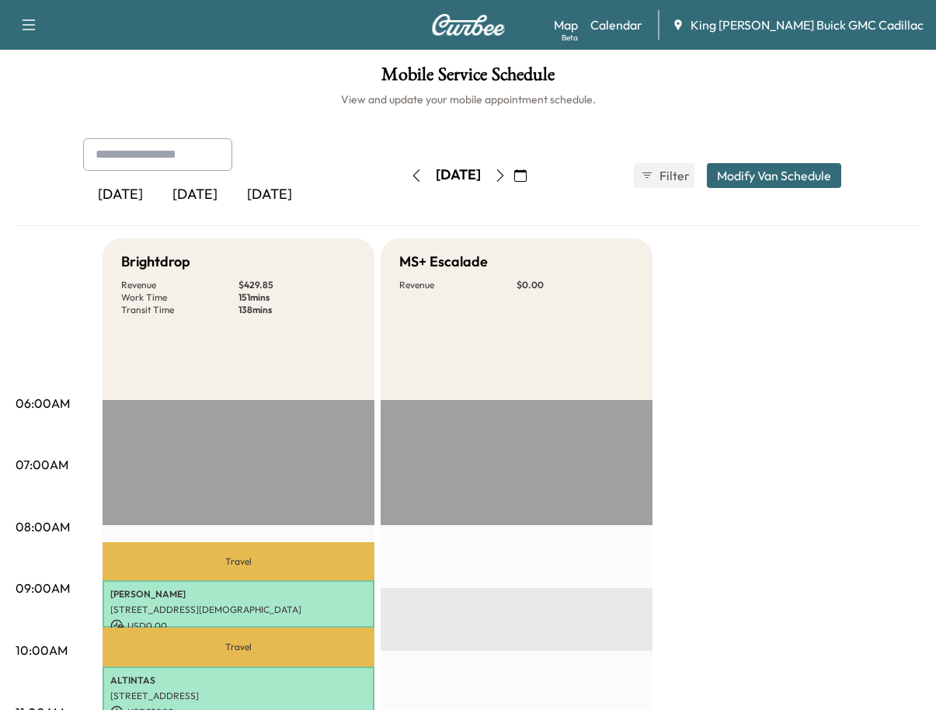
drag, startPoint x: 555, startPoint y: 174, endPoint x: 562, endPoint y: 182, distance: 10.5
click at [507, 174] on icon "button" at bounding box center [500, 175] width 12 height 12
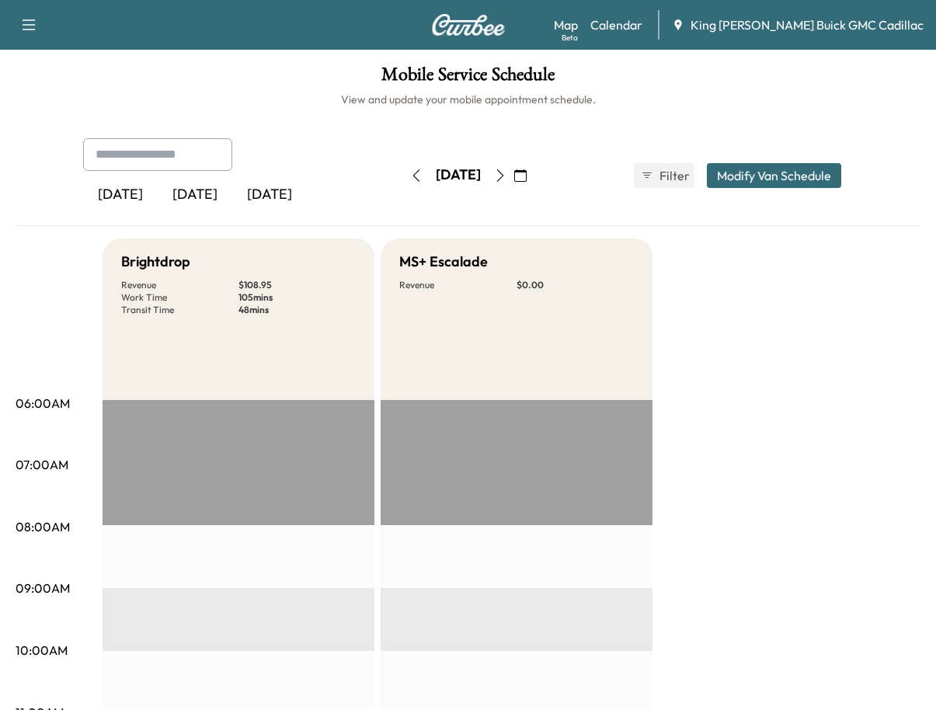
click at [188, 199] on div "[DATE]" at bounding box center [195, 195] width 75 height 36
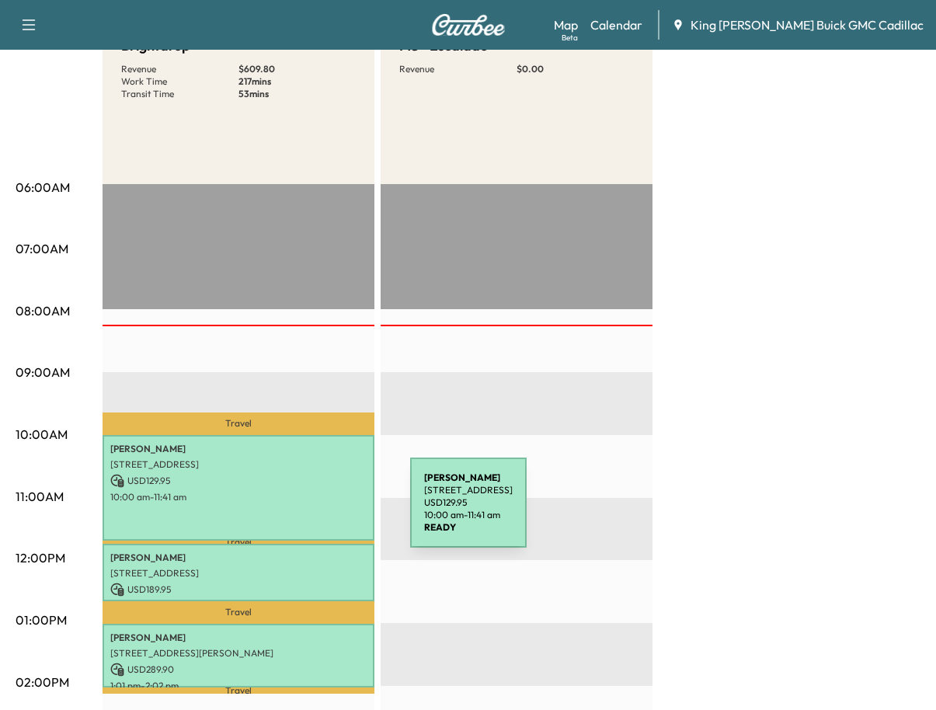
scroll to position [233, 0]
